Goal: Transaction & Acquisition: Purchase product/service

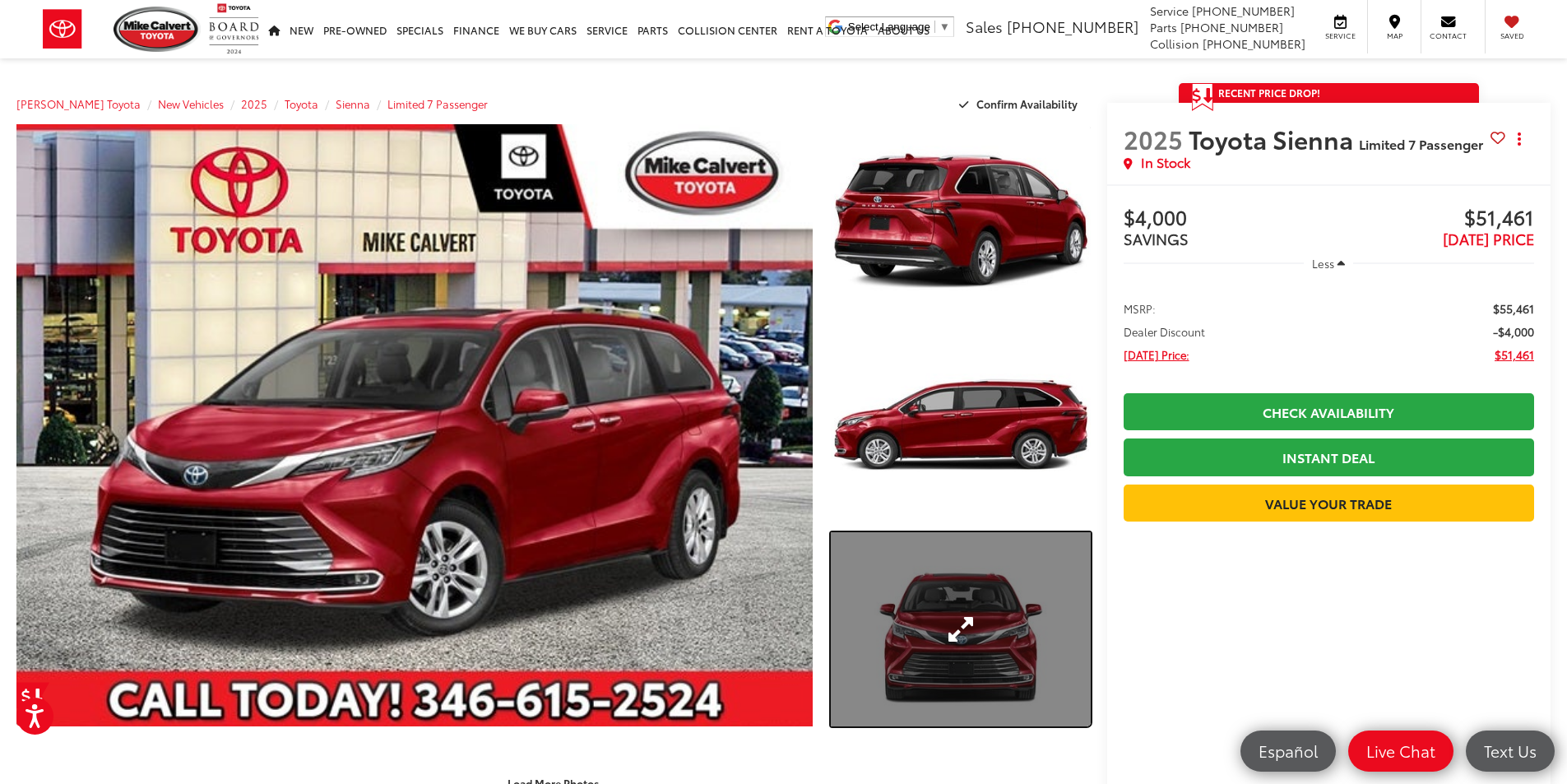
click at [950, 622] on link "Expand Photo 3" at bounding box center [961, 629] width 260 height 195
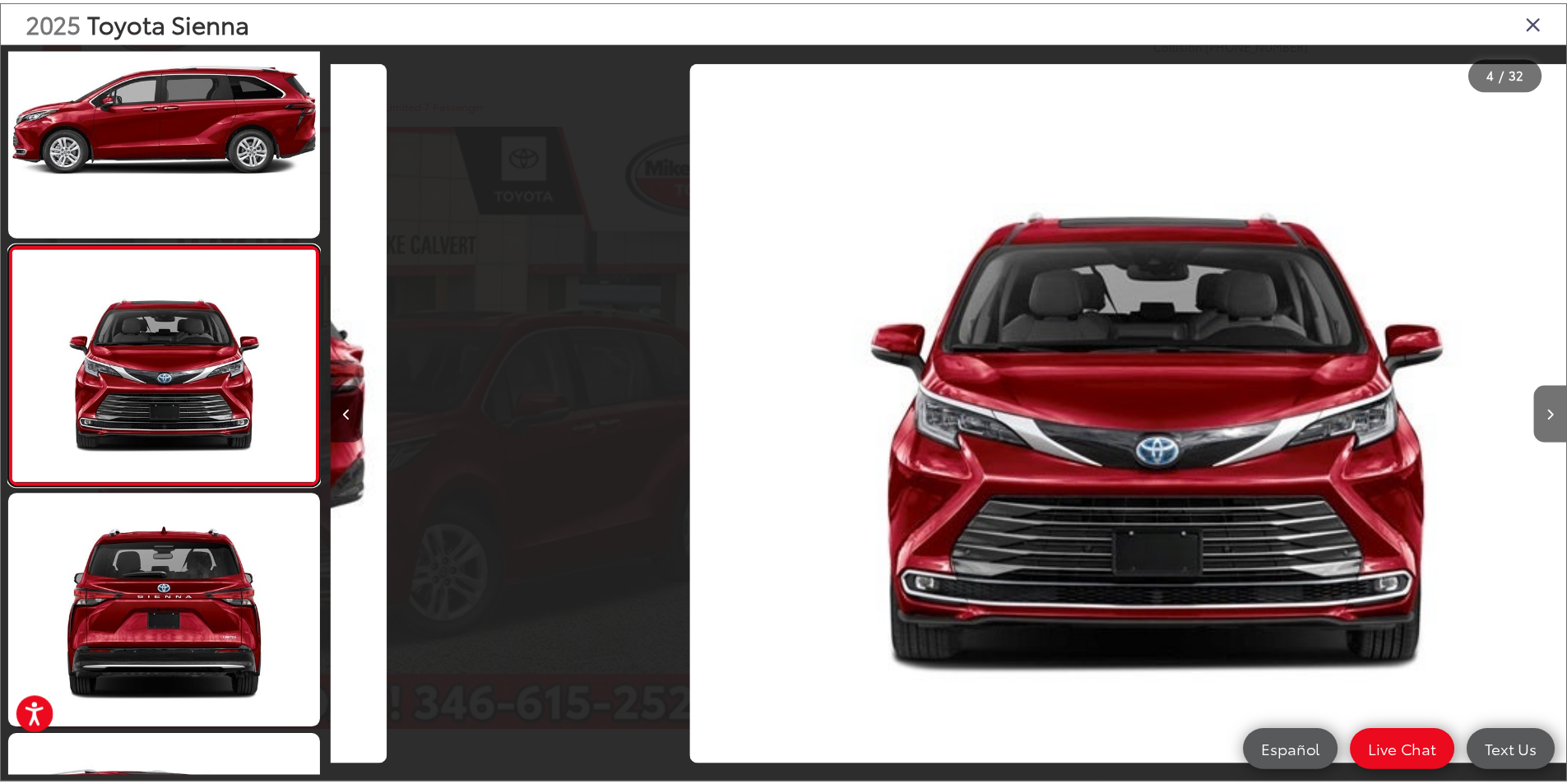
scroll to position [0, 3738]
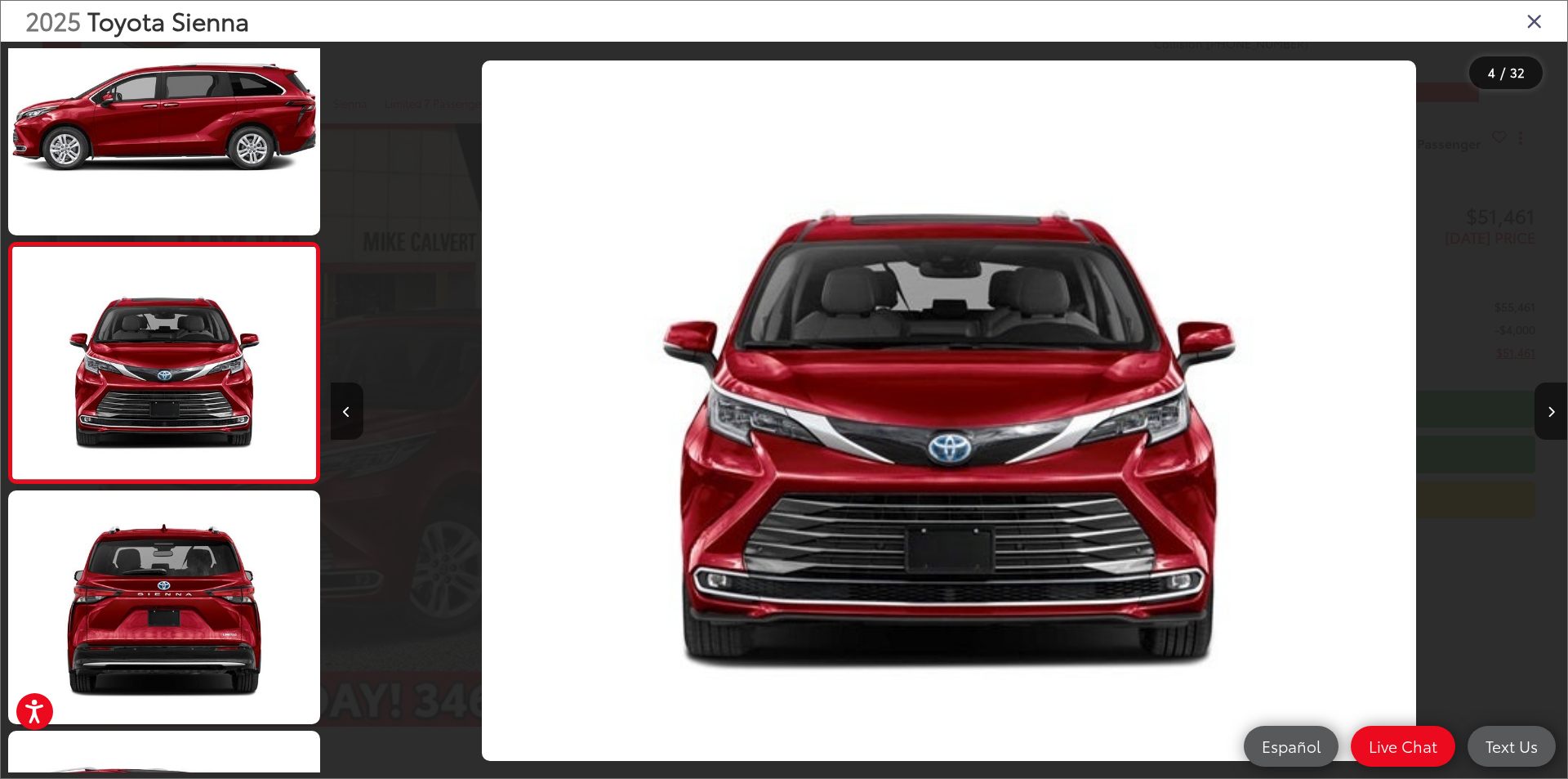
click at [1536, 21] on icon "Close gallery" at bounding box center [1534, 20] width 16 height 21
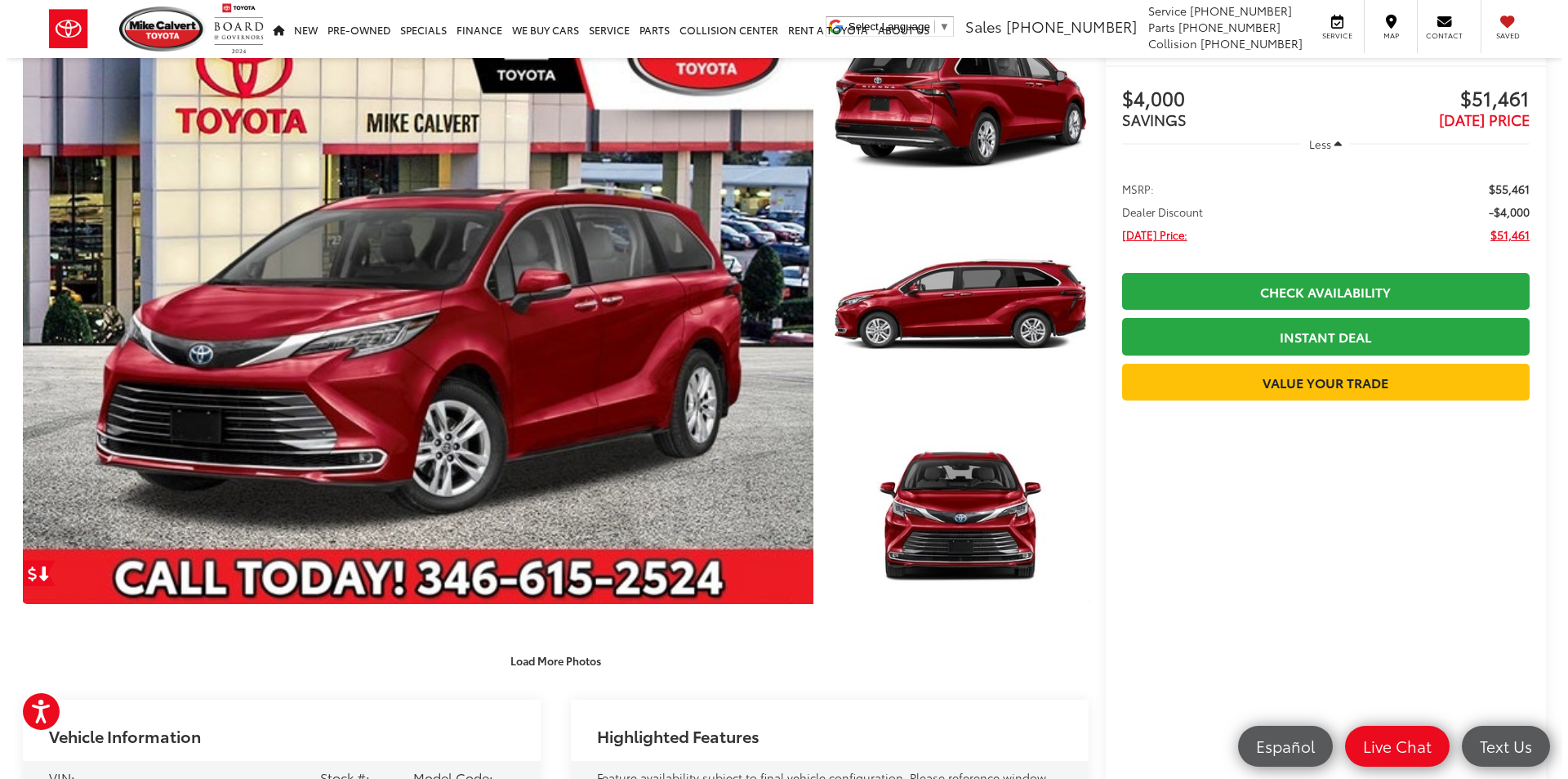
scroll to position [0, 0]
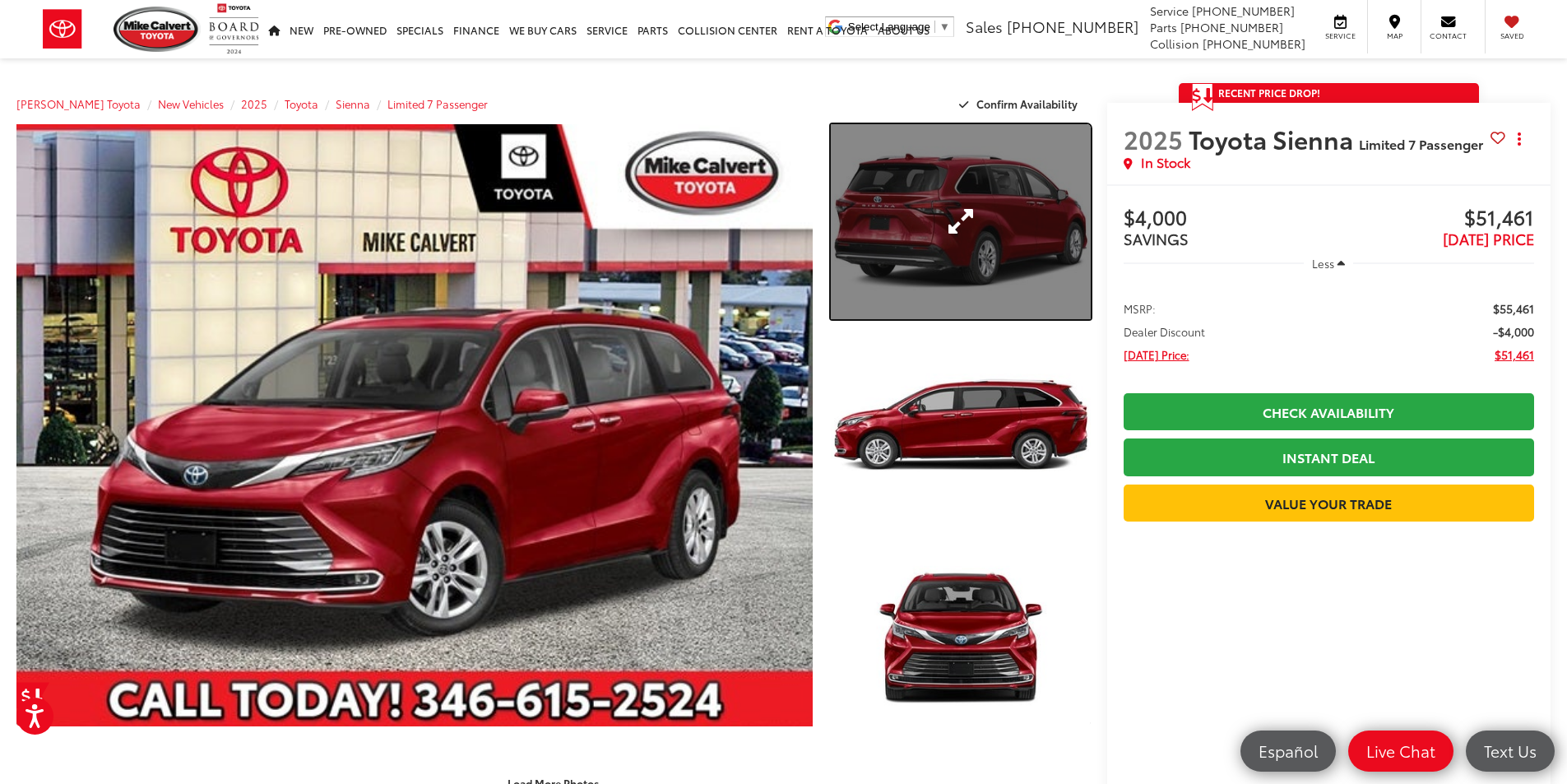
click at [962, 222] on link "Expand Photo 1" at bounding box center [961, 222] width 260 height 195
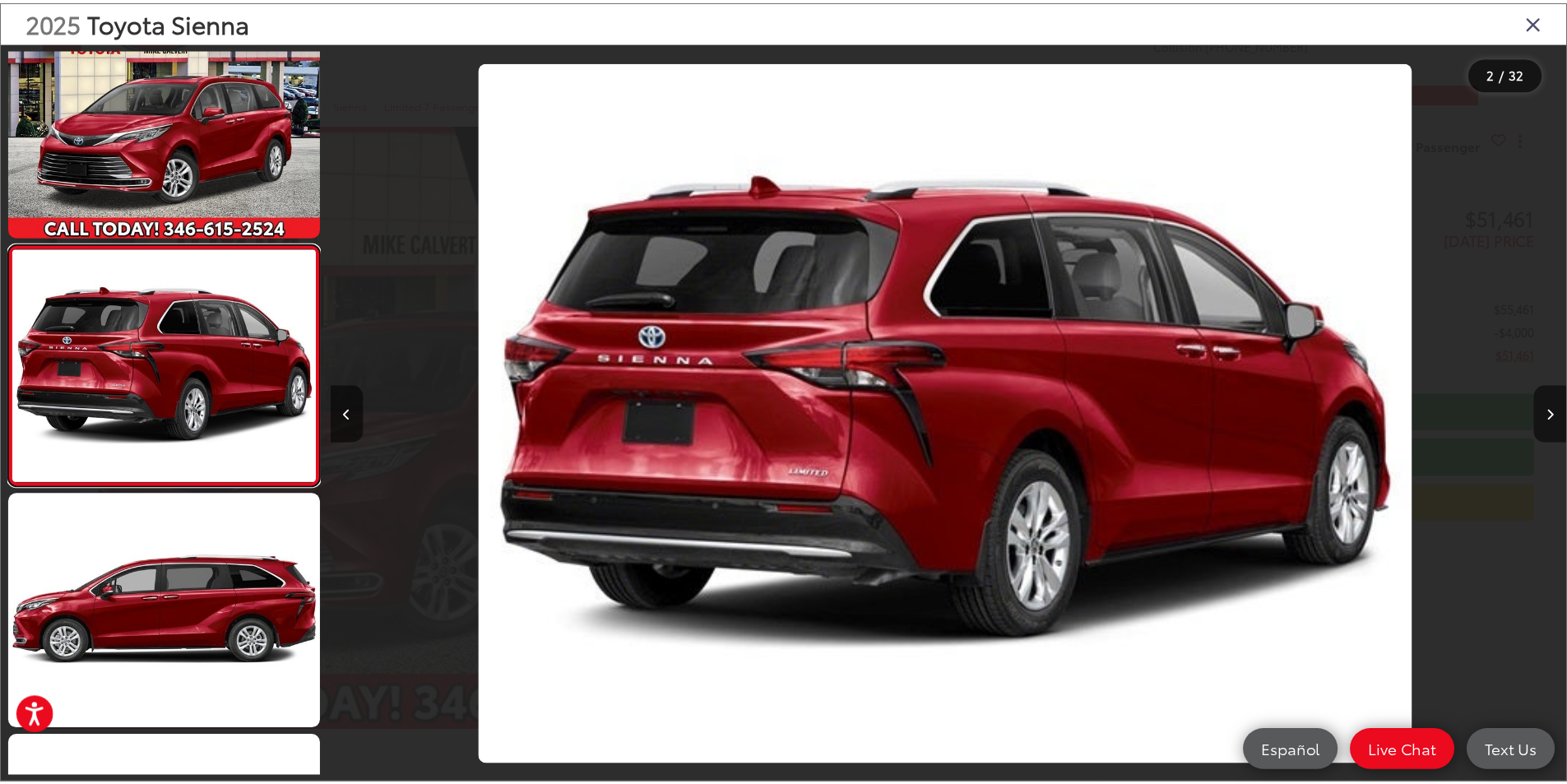
scroll to position [0, 1246]
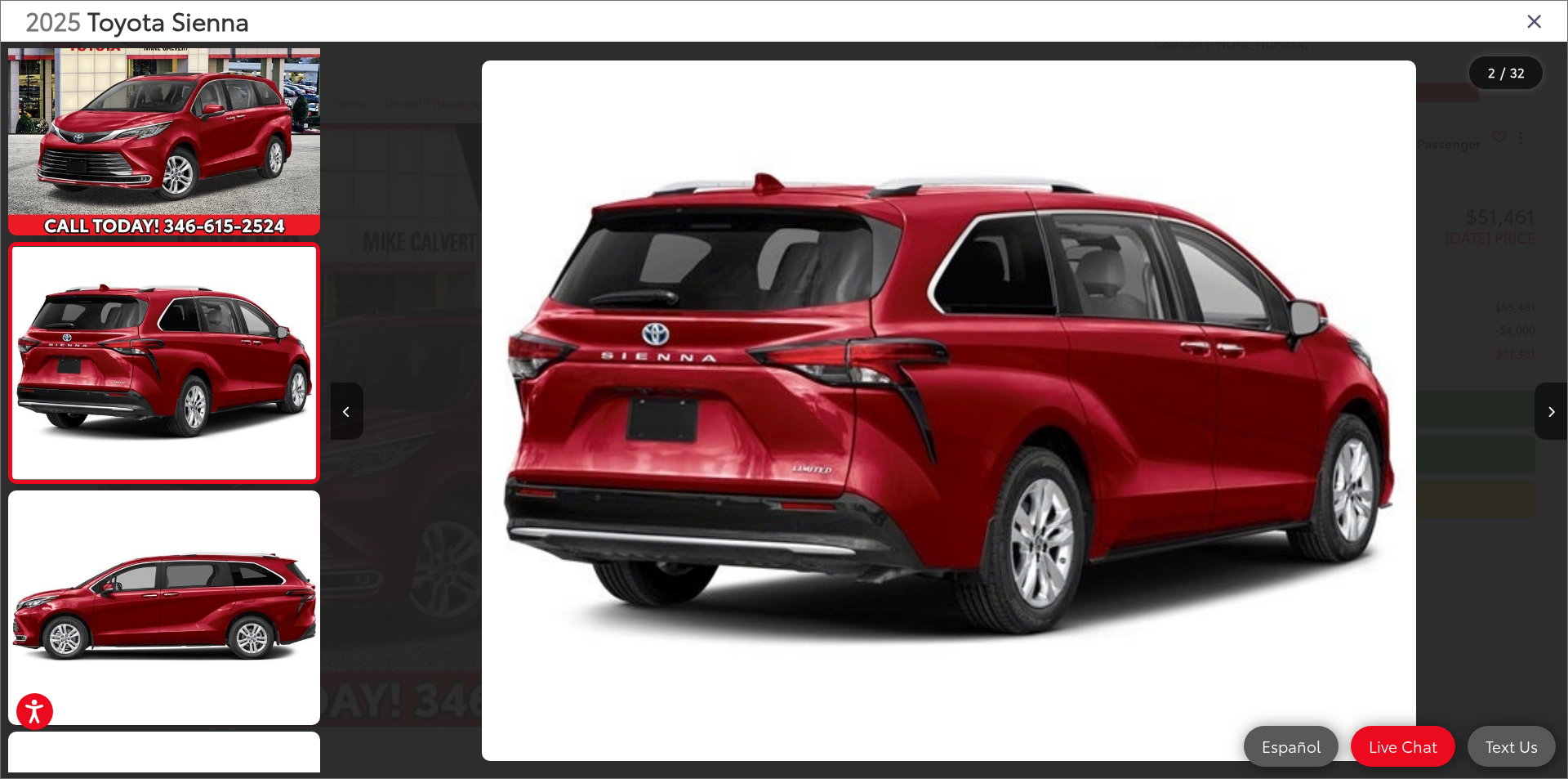
click at [1535, 23] on icon "Close gallery" at bounding box center [1534, 20] width 16 height 21
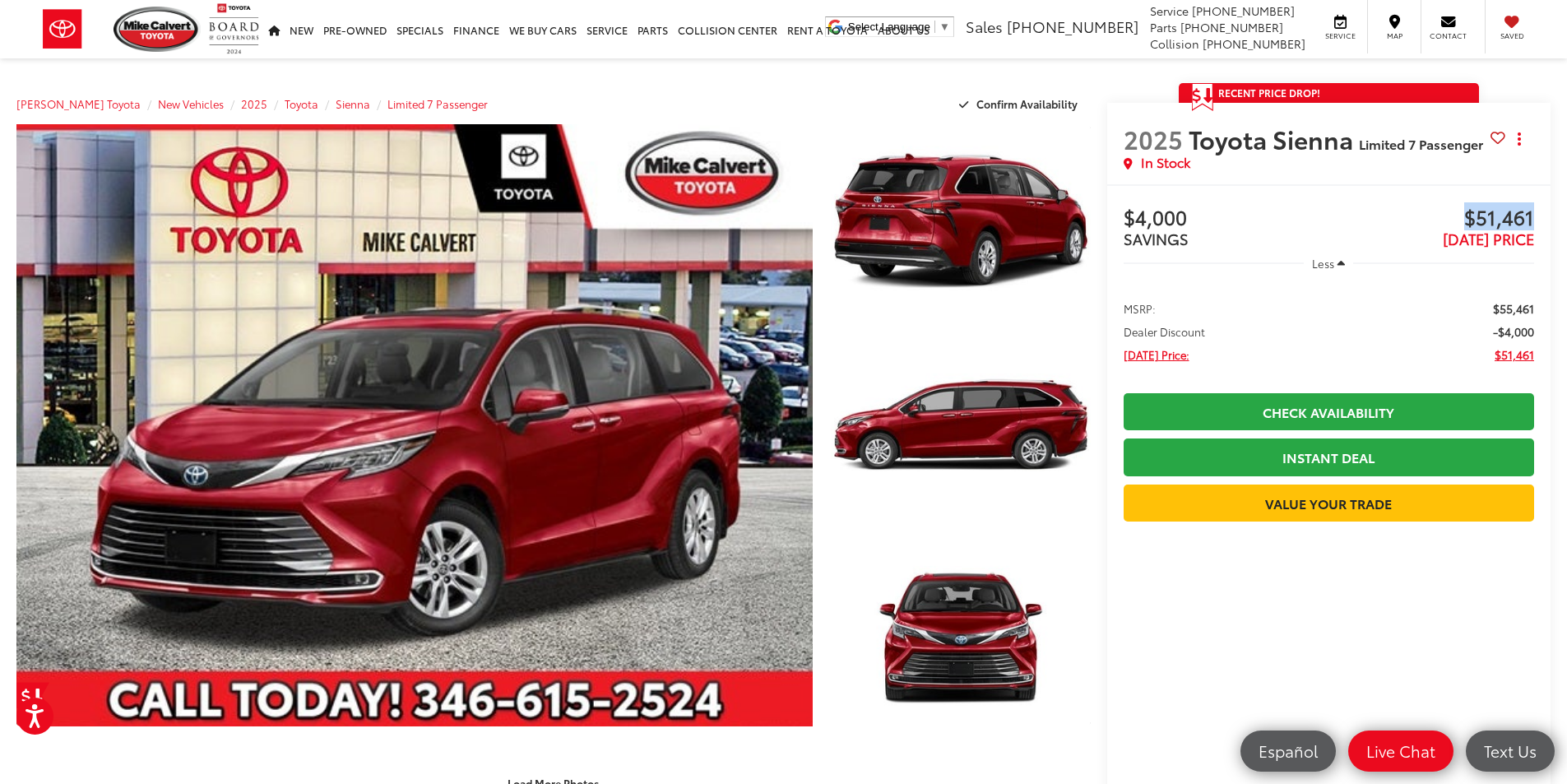
drag, startPoint x: 1537, startPoint y: 213, endPoint x: 1464, endPoint y: 221, distance: 73.4
copy span "$51,461"
